Goal: Register for event/course

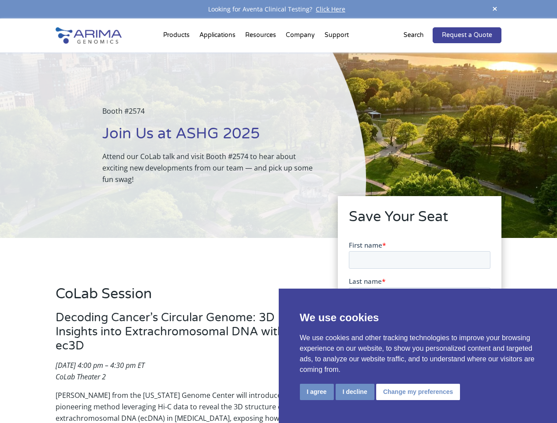
click at [278, 212] on div "Booth #2574 Join Us at ASHG 2025 Attend our CoLab talk and visit Booth #2574 to…" at bounding box center [183, 145] width 366 height 186
click at [317, 392] on button "I agree" at bounding box center [317, 392] width 34 height 16
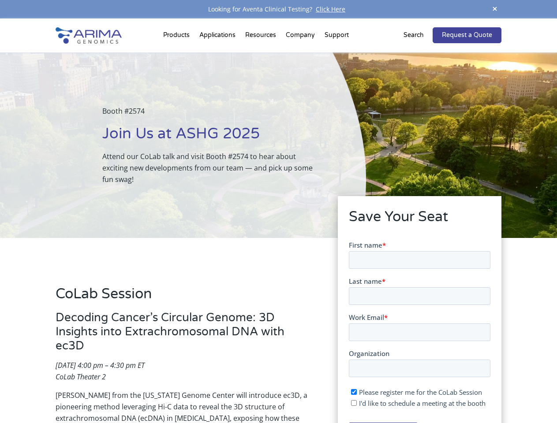
click at [354, 403] on input "I'd like to schedule a meeting at the booth" at bounding box center [354, 403] width 6 height 6
click at [416, 403] on span "I'd like to schedule a meeting at the booth" at bounding box center [422, 403] width 127 height 9
click at [356, 403] on input "I'd like to schedule a meeting at the booth" at bounding box center [354, 403] width 6 height 6
checkbox input "false"
click at [495, 9] on span at bounding box center [494, 10] width 13 height 12
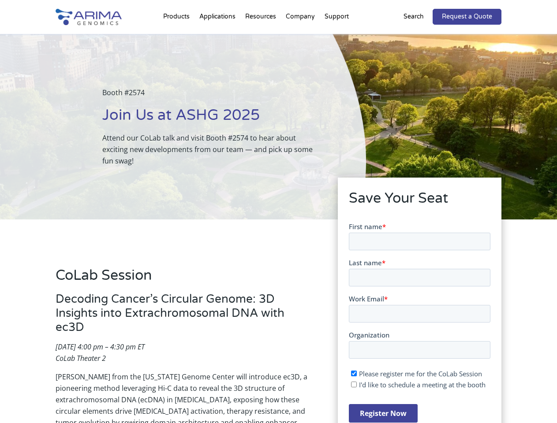
click at [178, 37] on div "Booth #2574 Join Us at ASHG 2025 Attend our CoLab talk and visit Booth #2574 to…" at bounding box center [183, 127] width 366 height 186
click at [262, 37] on div "Booth #2574 Join Us at ASHG 2025 Attend our CoLab talk and visit Booth #2574 to…" at bounding box center [183, 127] width 366 height 186
click at [301, 37] on div "Booth #2574 Join Us at ASHG 2025 Attend our CoLab talk and visit Booth #2574 to…" at bounding box center [183, 127] width 366 height 186
click at [336, 37] on div "Booth #2574 Join Us at ASHG 2025 Attend our CoLab talk and visit Booth #2574 to…" at bounding box center [183, 127] width 366 height 186
